Goal: Download file/media

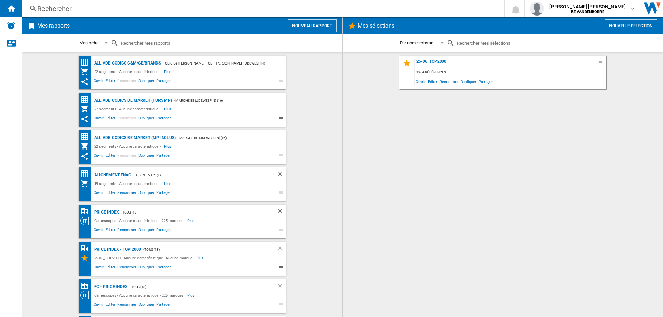
scroll to position [139, 0]
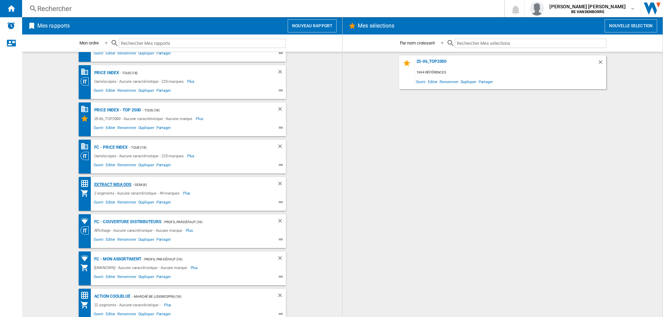
click at [118, 180] on div "Extract MDA OOS" at bounding box center [111, 184] width 39 height 9
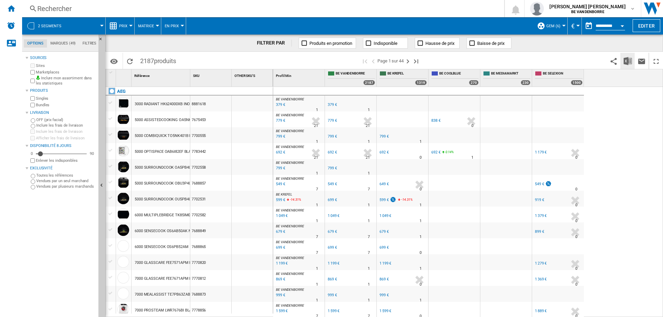
click at [628, 62] on img "Télécharger au format Excel" at bounding box center [627, 61] width 8 height 8
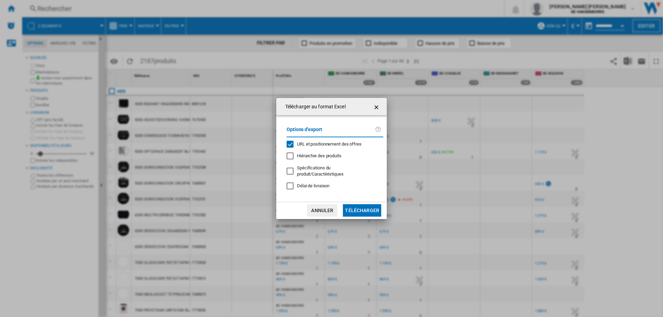
click at [316, 186] on span "Délai de livraison" at bounding box center [313, 185] width 32 height 5
click at [315, 147] on span "URL et positionnement des offres" at bounding box center [329, 143] width 65 height 5
click at [366, 209] on button "Télécharger" at bounding box center [362, 210] width 38 height 12
